Goal: Transaction & Acquisition: Obtain resource

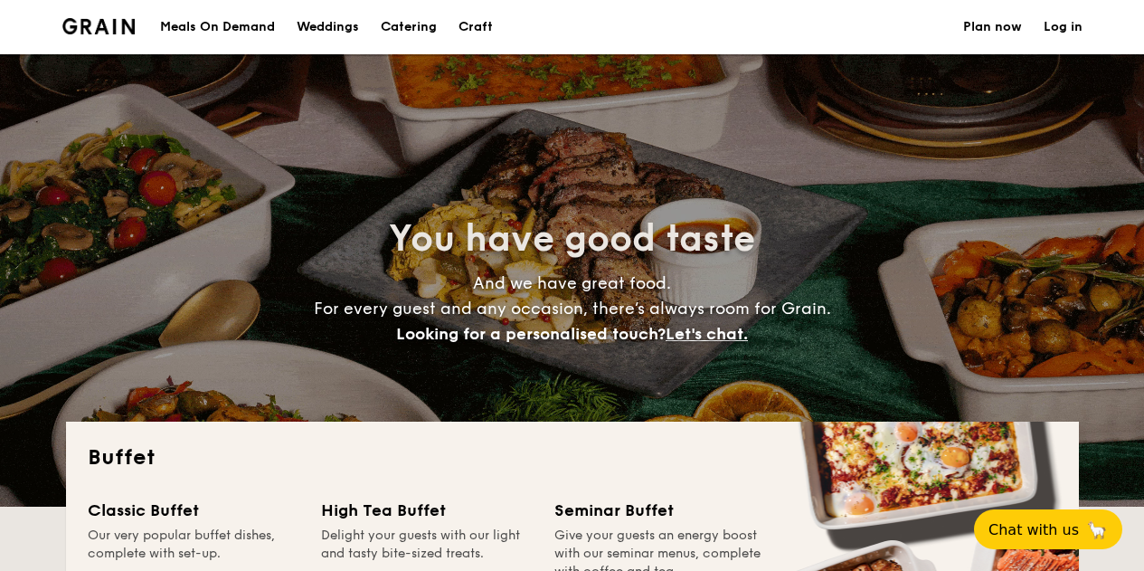
select select
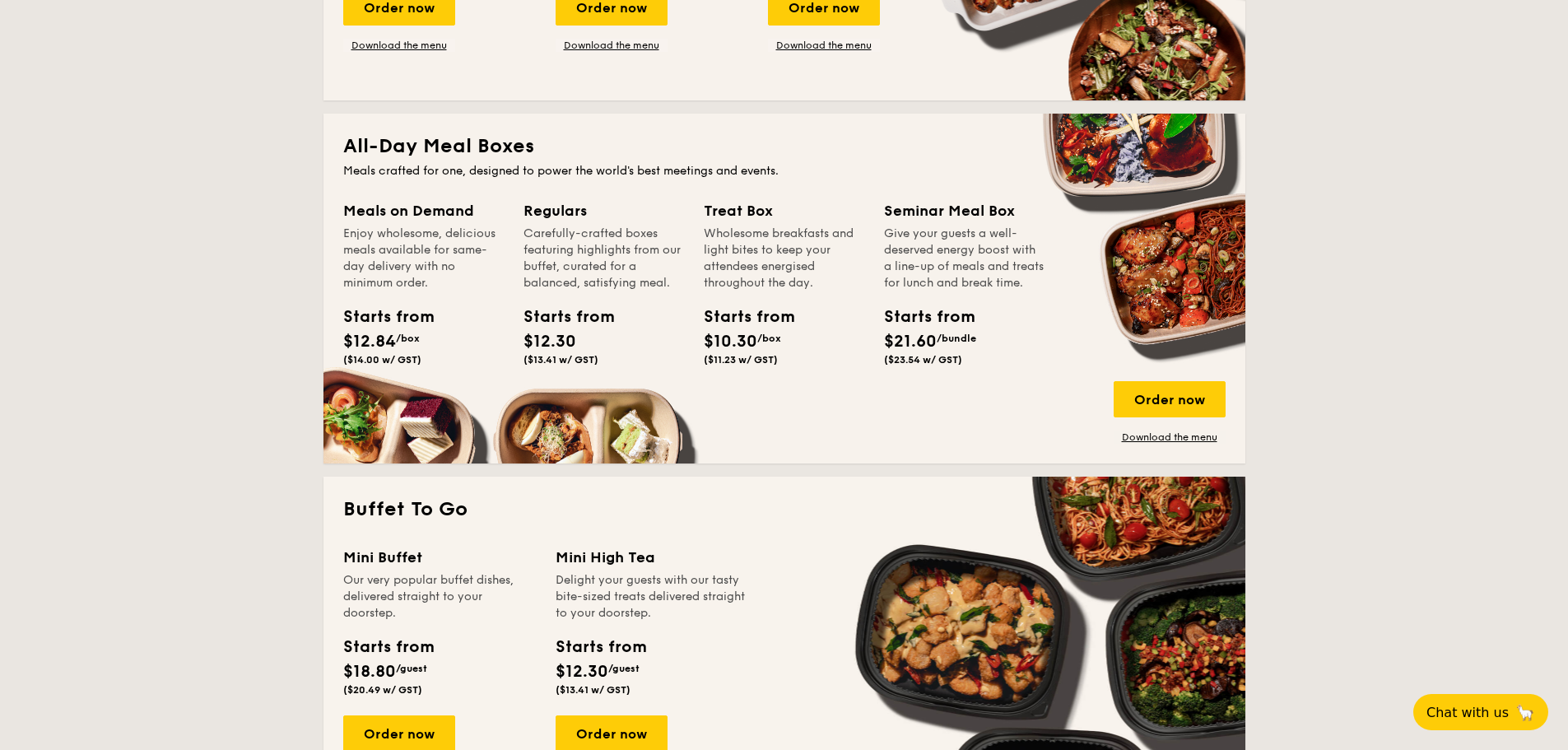
scroll to position [658, 0]
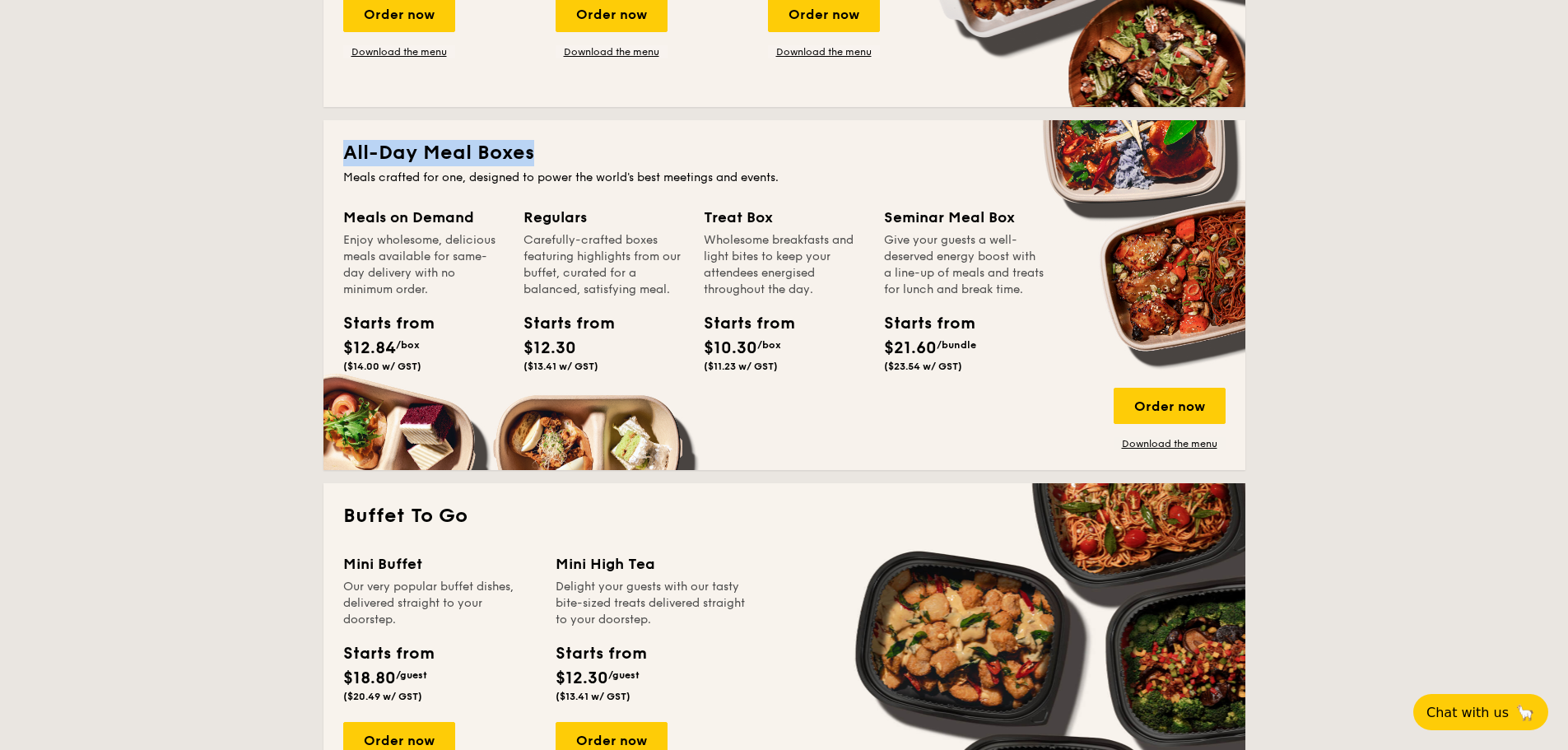
drag, startPoint x: 363, startPoint y: 117, endPoint x: 622, endPoint y: 127, distance: 259.2
click at [622, 140] on h2 "All-Day Meal Boxes" at bounding box center [784, 153] width 882 height 26
drag, startPoint x: 546, startPoint y: 132, endPoint x: 162, endPoint y: 117, distance: 384.3
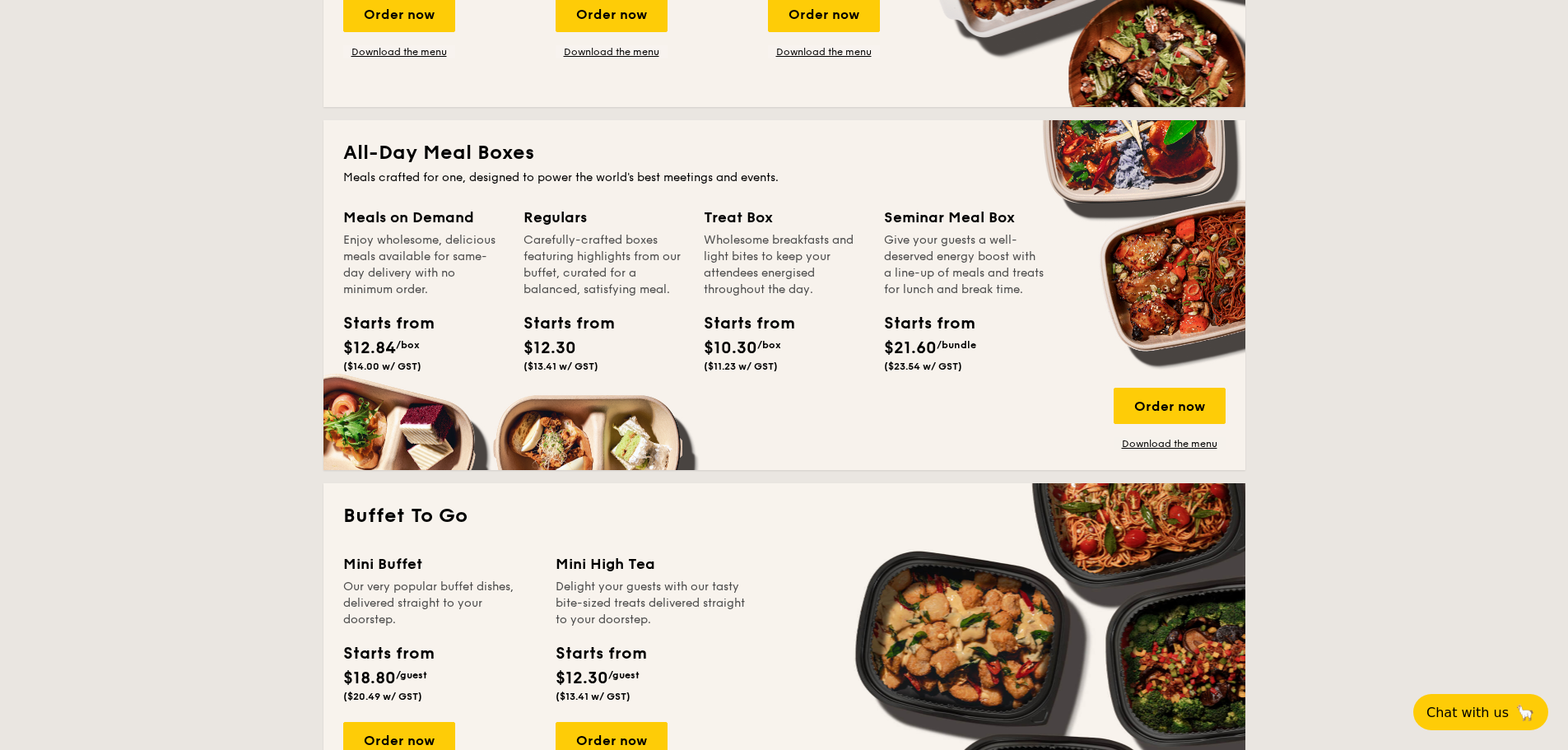
click at [852, 169] on div "Meals crafted for one, designed to power the world's best meetings and events." at bounding box center [784, 177] width 882 height 16
click at [1040, 437] on link "Download the menu" at bounding box center [1169, 443] width 112 height 13
drag, startPoint x: 890, startPoint y: 206, endPoint x: 1027, endPoint y: 289, distance: 160.2
click at [1027, 289] on div "Seminar Meal Box Give your guests a well-deserved energy boost with a line-up o…" at bounding box center [964, 292] width 160 height 173
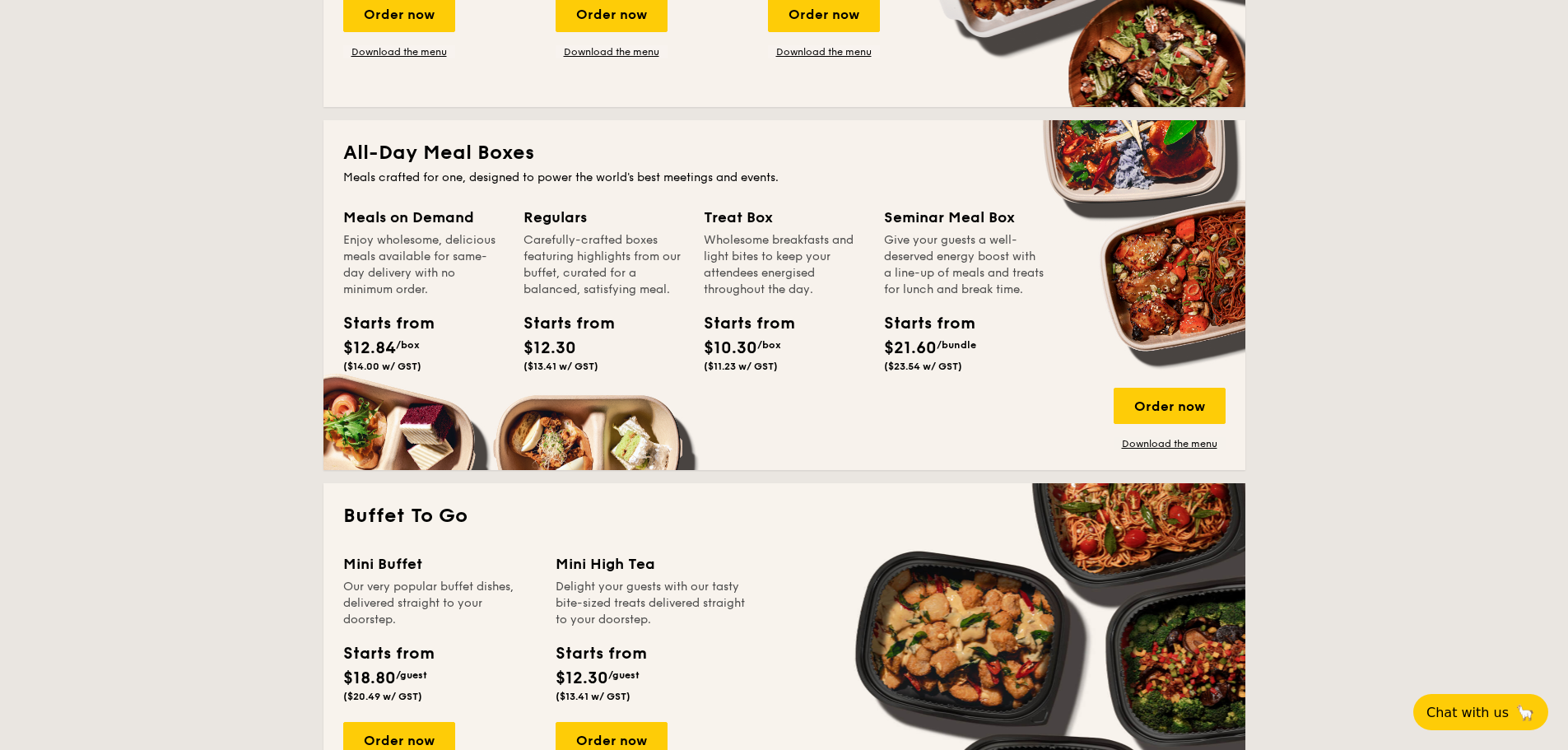
drag, startPoint x: 943, startPoint y: 277, endPoint x: 887, endPoint y: 208, distance: 88.9
click at [887, 232] on div "Give your guests a well-deserved energy boost with a line-up of meals and treat…" at bounding box center [964, 265] width 160 height 66
click at [886, 232] on div "Give your guests a well-deserved energy boost with a line-up of meals and treat…" at bounding box center [964, 265] width 160 height 66
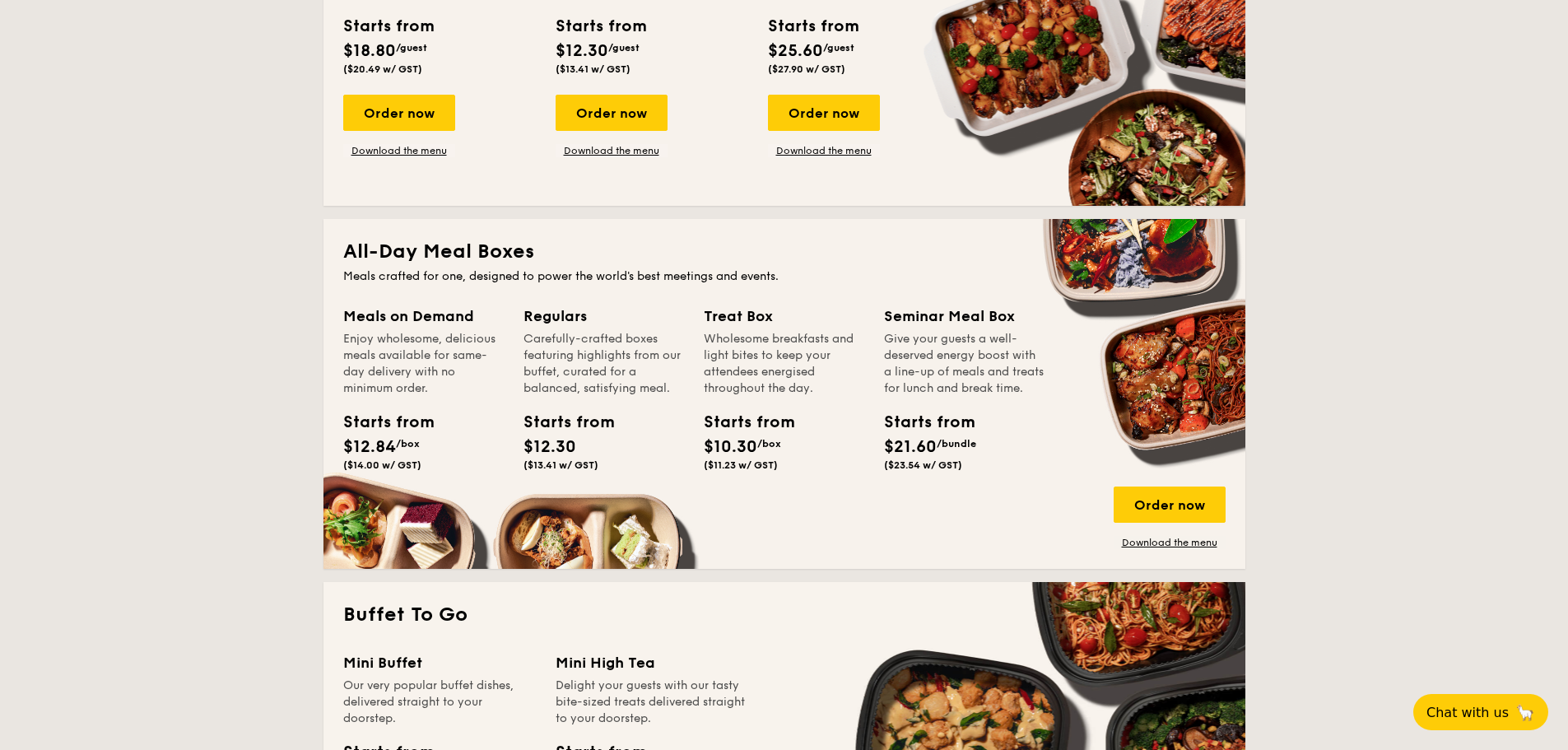
scroll to position [576, 0]
